Goal: Task Accomplishment & Management: Complete application form

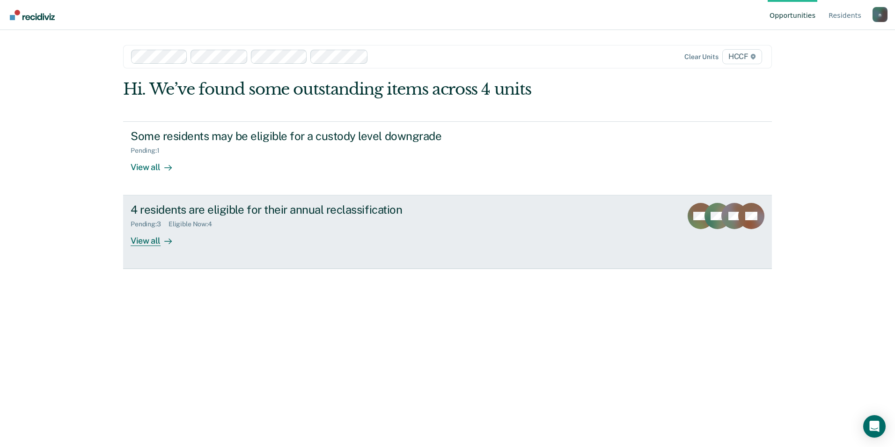
click at [161, 237] on div at bounding box center [166, 241] width 11 height 11
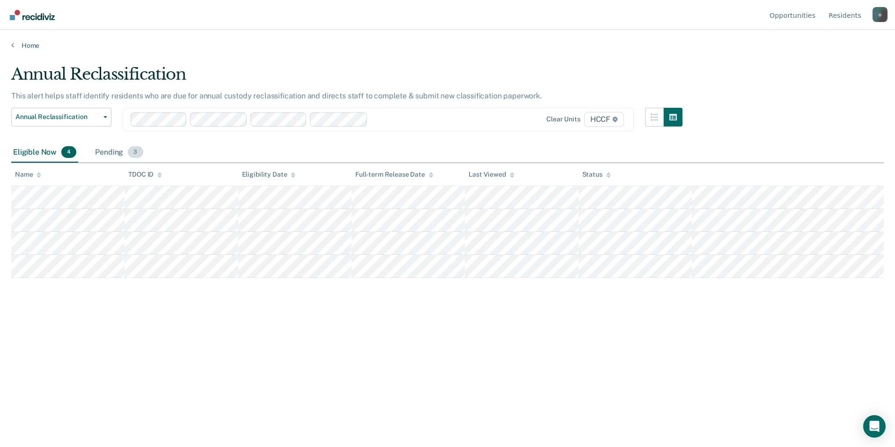
click at [120, 157] on div "Pending 3" at bounding box center [119, 152] width 52 height 21
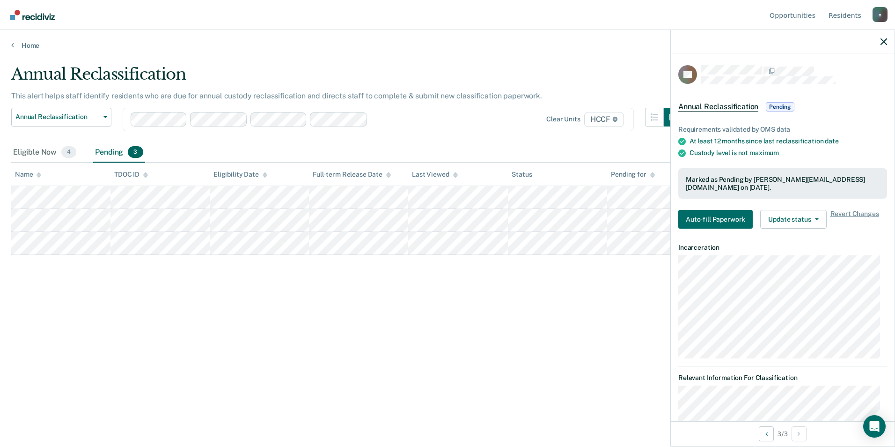
click at [642, 316] on div "Annual Reclassification This alert helps staff identify residents who are due f…" at bounding box center [447, 221] width 873 height 312
click at [727, 218] on button "Auto-fill Paperwork" at bounding box center [715, 219] width 74 height 19
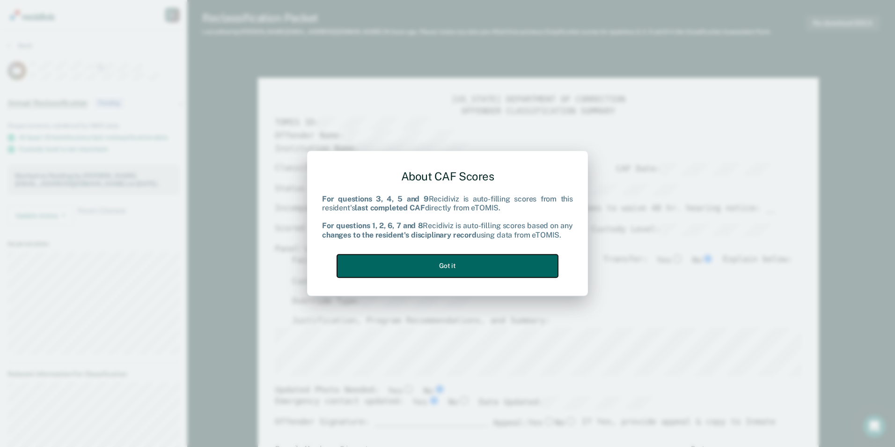
click at [555, 256] on button "Got it" at bounding box center [447, 265] width 221 height 23
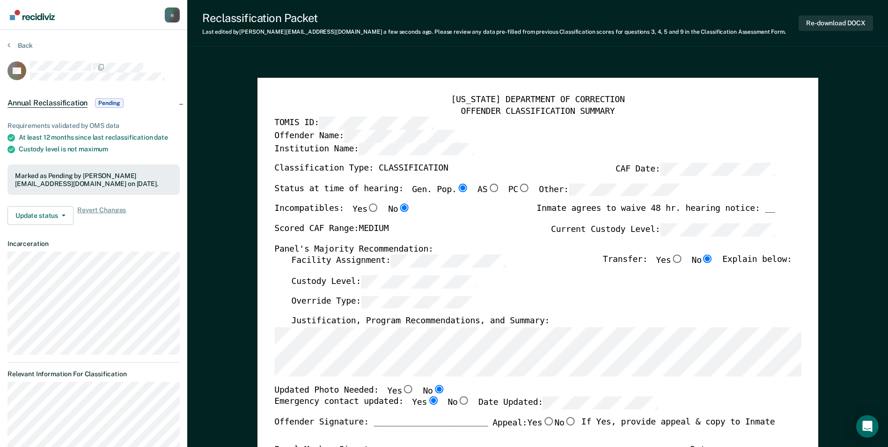
type textarea "x"
